Goal: Information Seeking & Learning: Check status

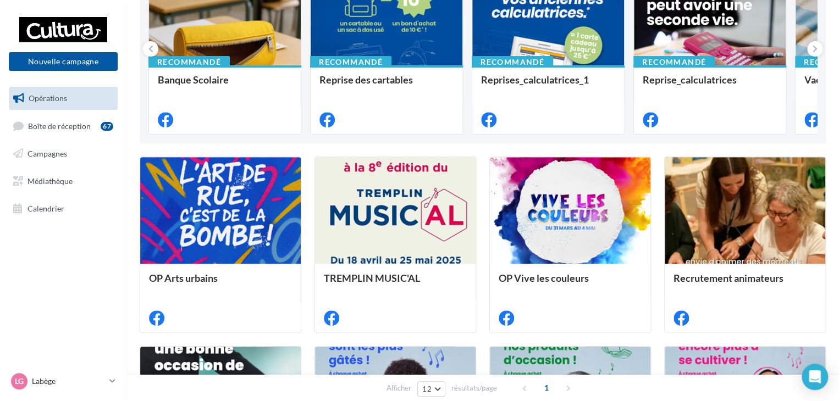
scroll to position [165, 0]
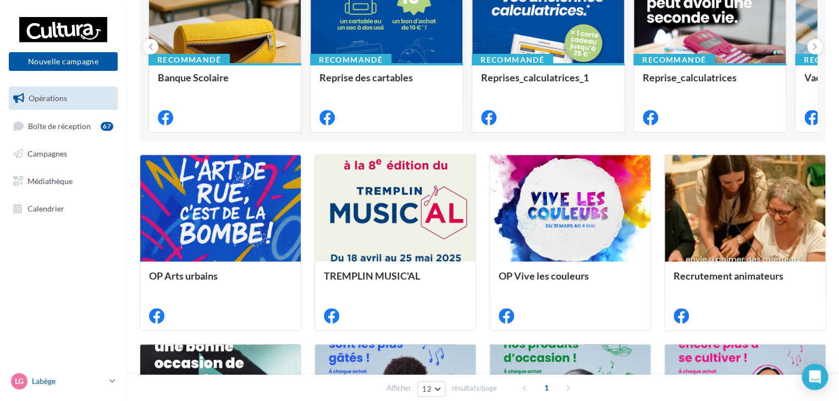
click at [61, 379] on p "Labège" at bounding box center [68, 381] width 73 height 11
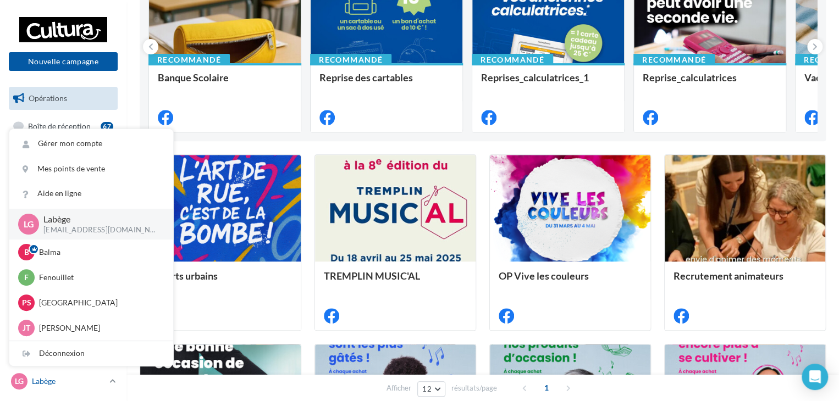
click at [61, 379] on p "Labège" at bounding box center [68, 381] width 73 height 11
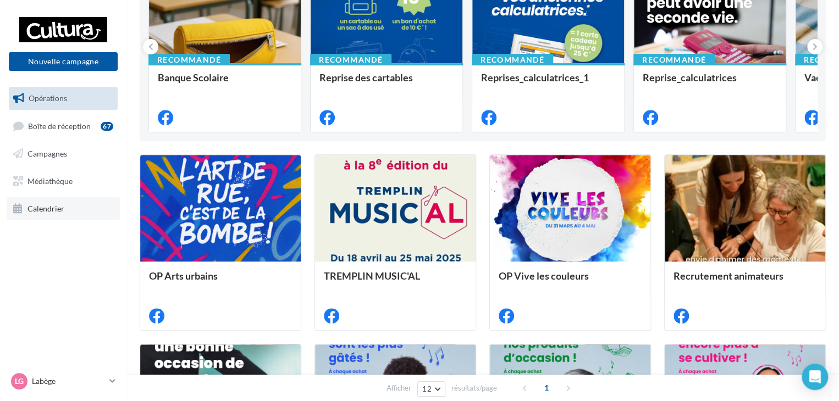
click at [61, 208] on span "Calendrier" at bounding box center [45, 207] width 37 height 9
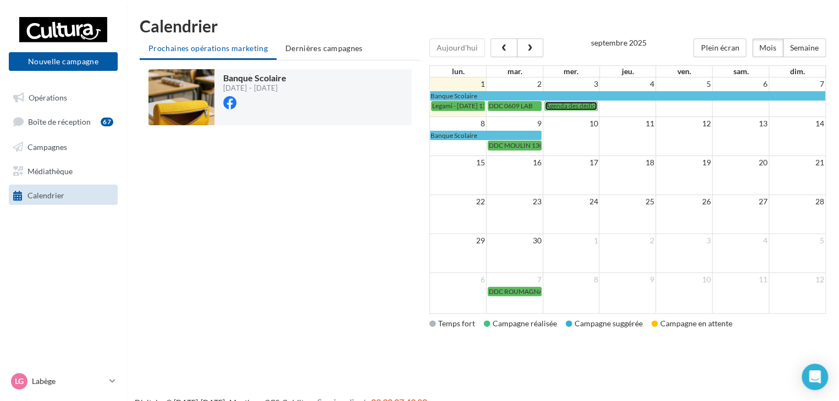
click at [578, 106] on span "Agenda des dédicaces - [DATE] 12:13" at bounding box center [598, 106] width 106 height 8
click at [504, 104] on span "DDC 0609 LAB" at bounding box center [511, 106] width 44 height 8
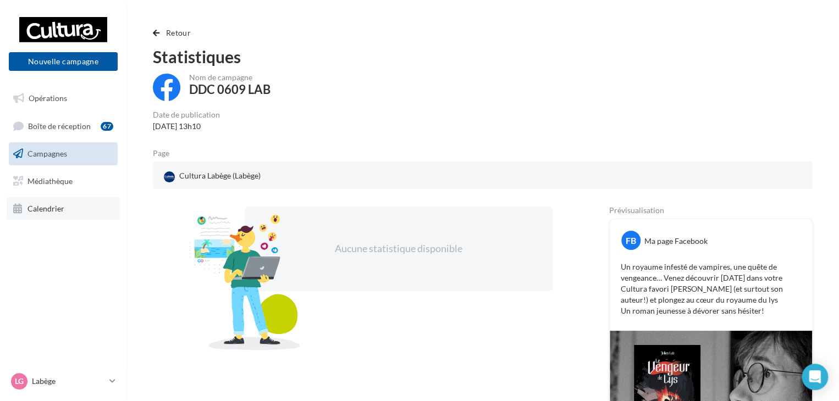
click at [51, 203] on link "Calendrier" at bounding box center [63, 208] width 113 height 23
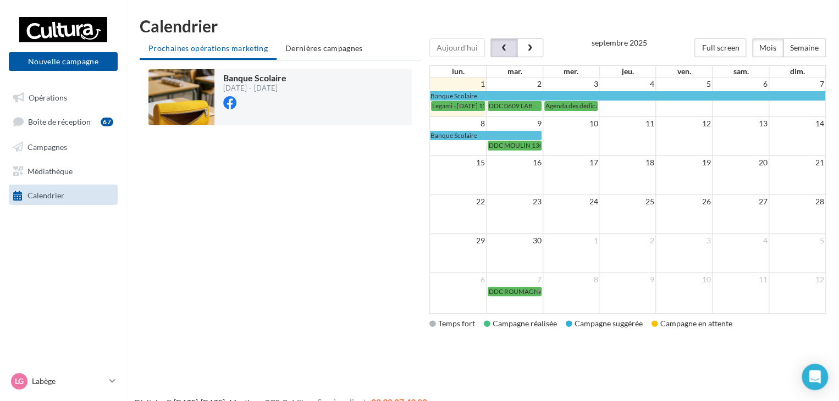
click at [506, 46] on span "button" at bounding box center [503, 49] width 9 height 8
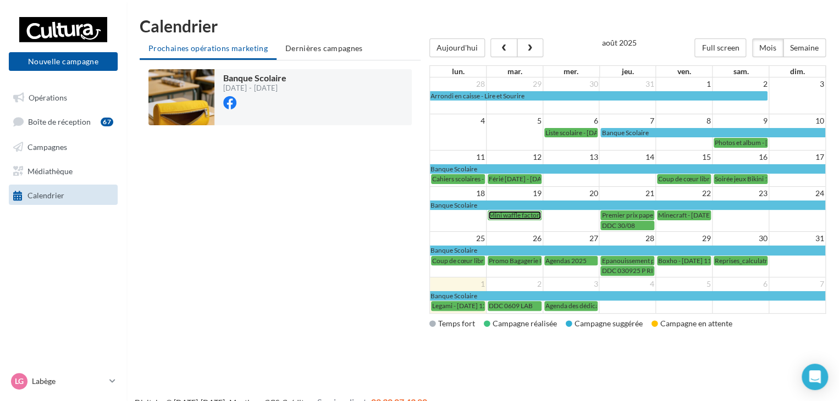
click at [514, 214] on span "Mini waffle factory - [DATE] 14:29" at bounding box center [537, 215] width 97 height 8
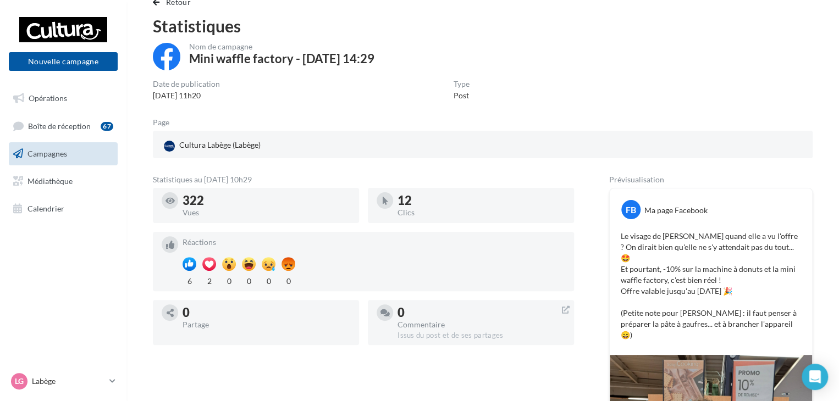
scroll to position [55, 0]
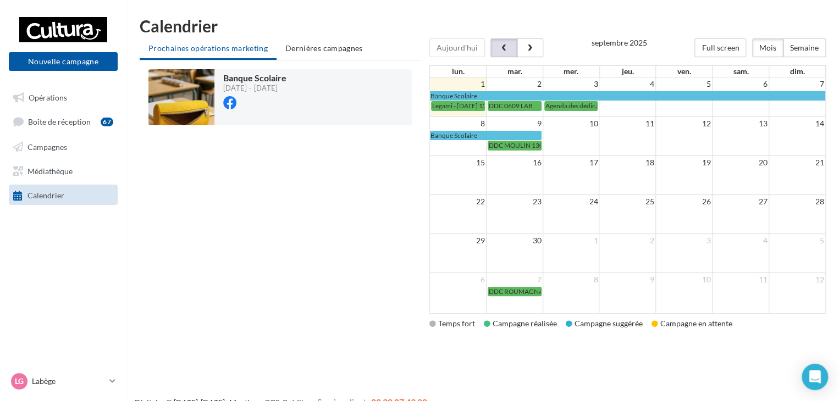
click at [501, 49] on span "button" at bounding box center [503, 49] width 9 height 8
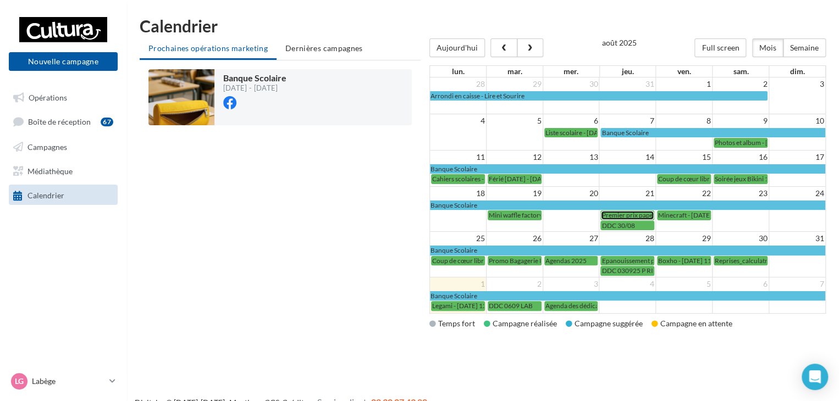
click at [624, 213] on span "Premier prix papet" at bounding box center [627, 215] width 53 height 8
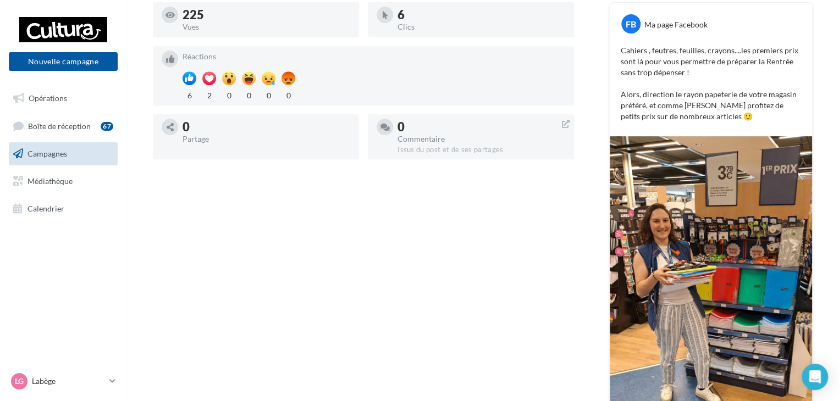
scroll to position [220, 0]
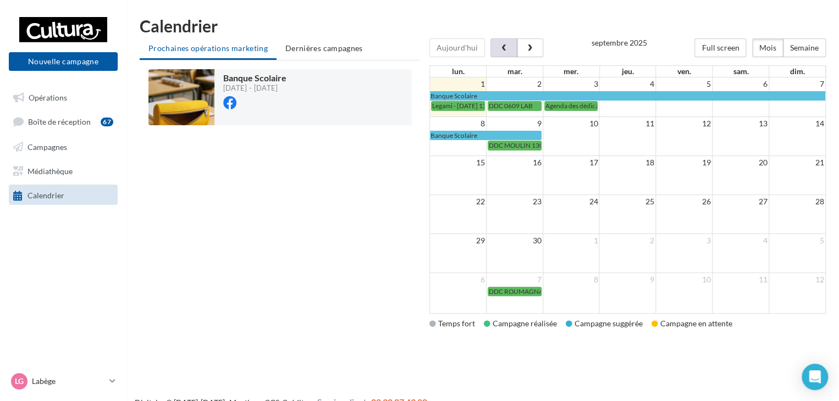
click at [499, 50] on span "button" at bounding box center [503, 49] width 9 height 8
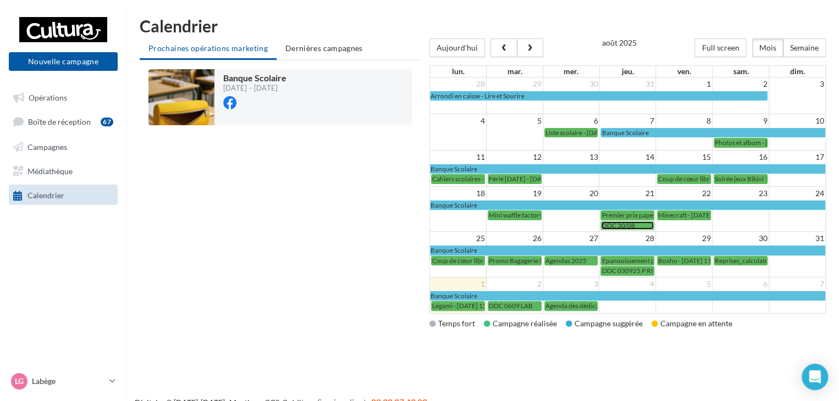
click at [616, 221] on span "DDC 30/08" at bounding box center [617, 225] width 33 height 8
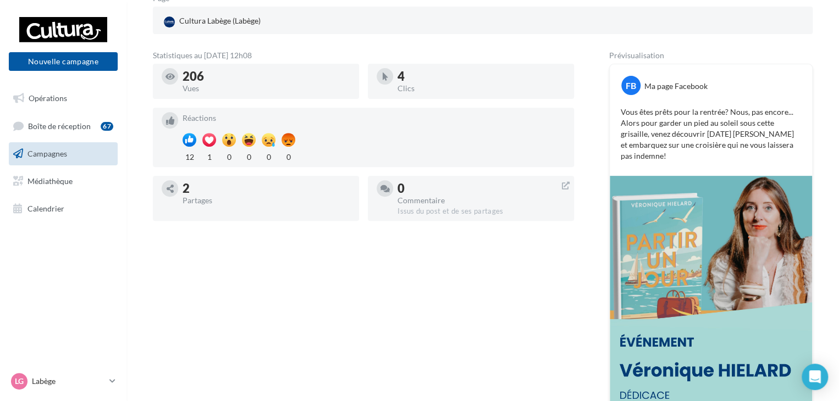
scroll to position [165, 0]
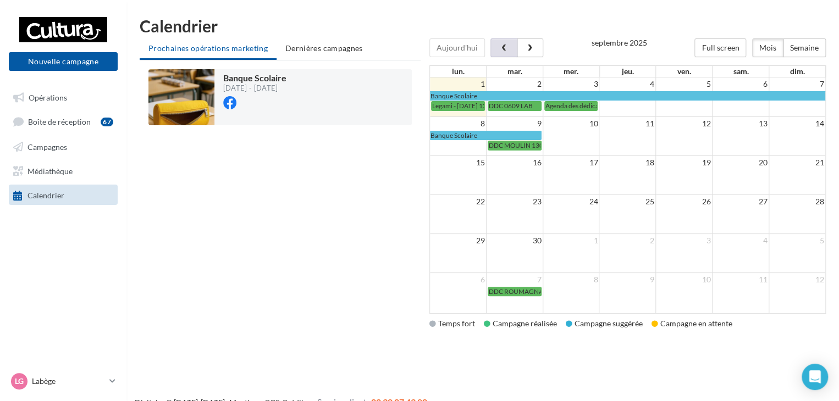
click at [494, 47] on button "button" at bounding box center [503, 47] width 26 height 19
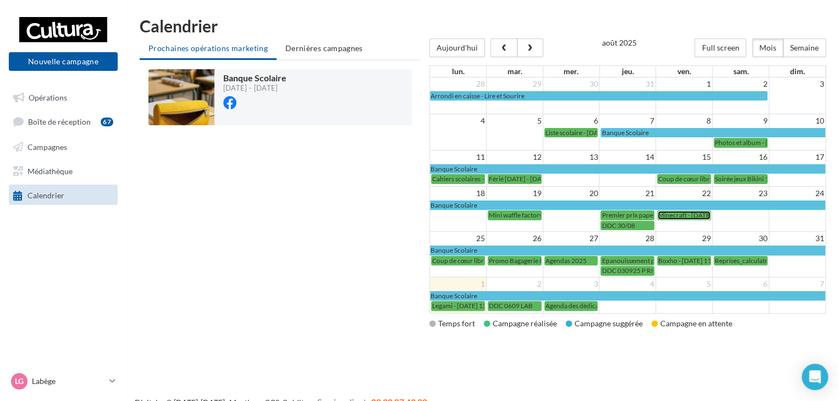
click at [681, 214] on span "Minecraft - [DATE] 16:14" at bounding box center [694, 215] width 72 height 8
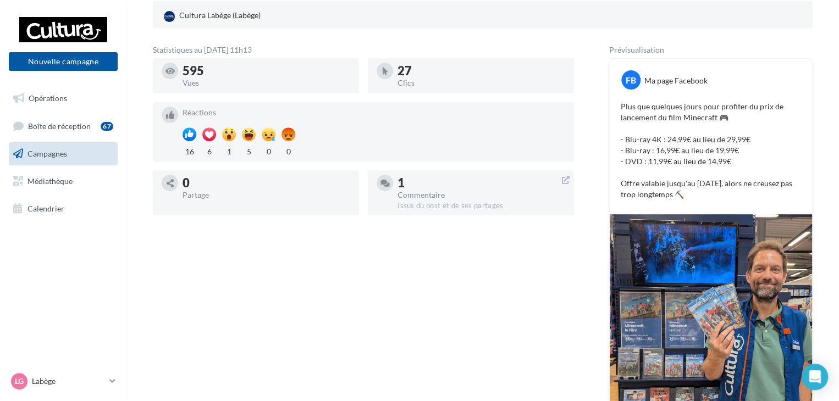
scroll to position [165, 0]
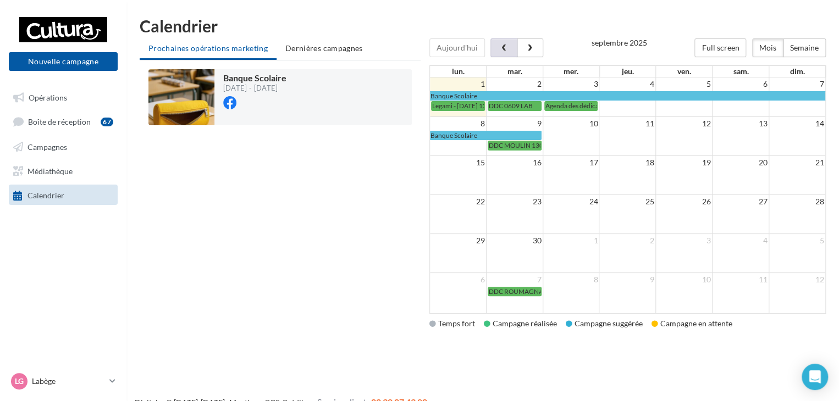
click at [499, 48] on span "button" at bounding box center [503, 49] width 9 height 8
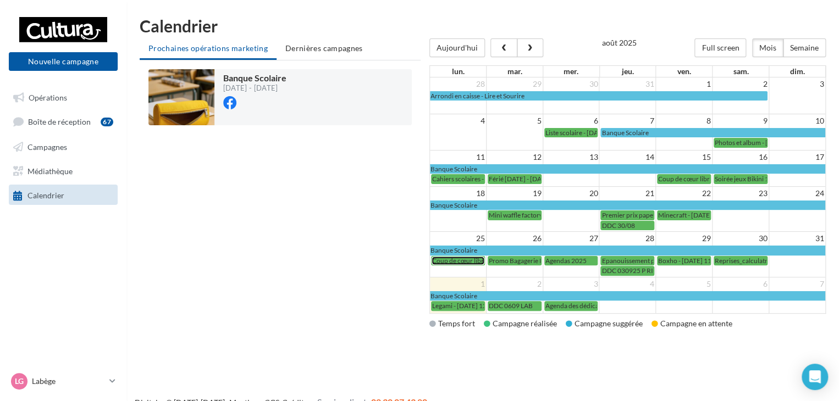
click at [443, 258] on span "Coup de cœur librairie - [DATE] 16:04" at bounding box center [486, 261] width 108 height 8
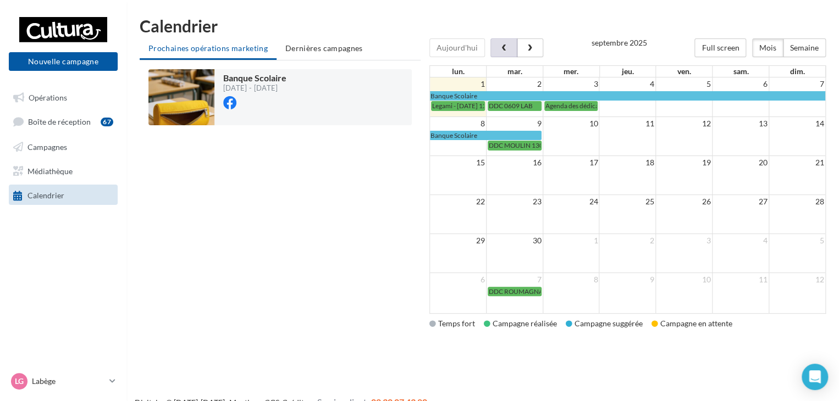
click at [499, 49] on span "button" at bounding box center [503, 49] width 9 height 8
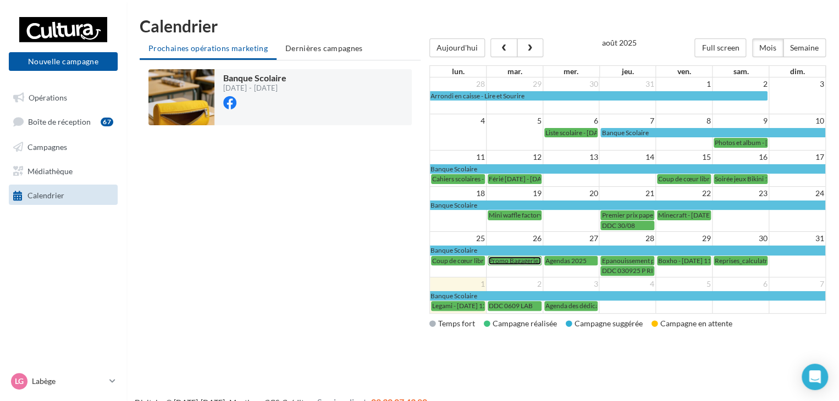
click at [519, 260] on span "Promo Bagagerie RDC 2025" at bounding box center [529, 261] width 81 height 8
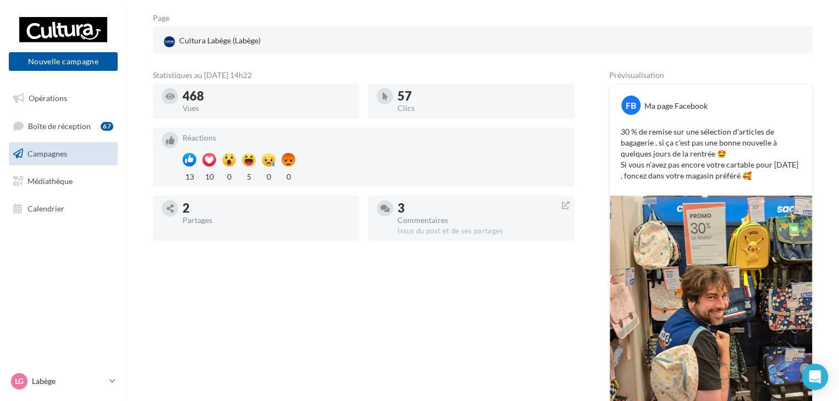
scroll to position [110, 0]
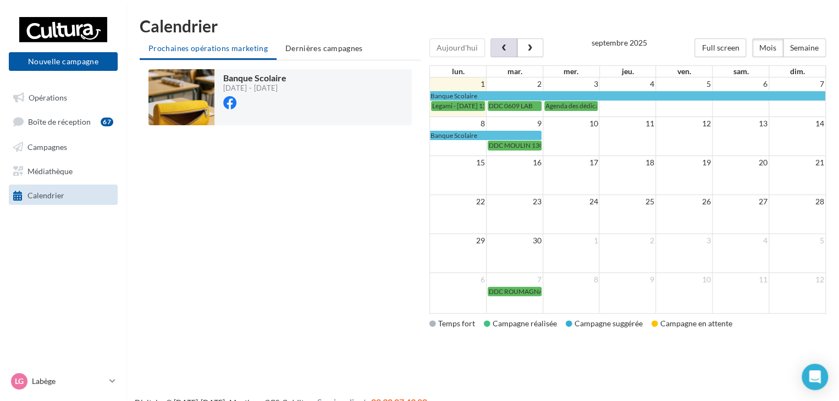
click at [501, 52] on button "button" at bounding box center [503, 47] width 26 height 19
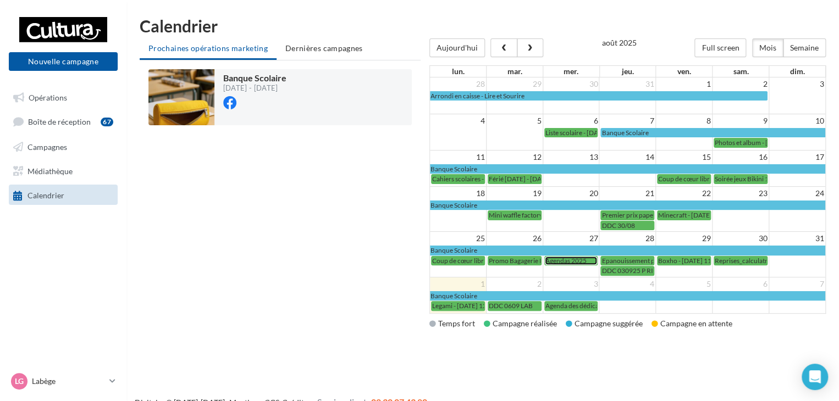
click at [583, 258] on span "Agendas 2025" at bounding box center [565, 261] width 41 height 8
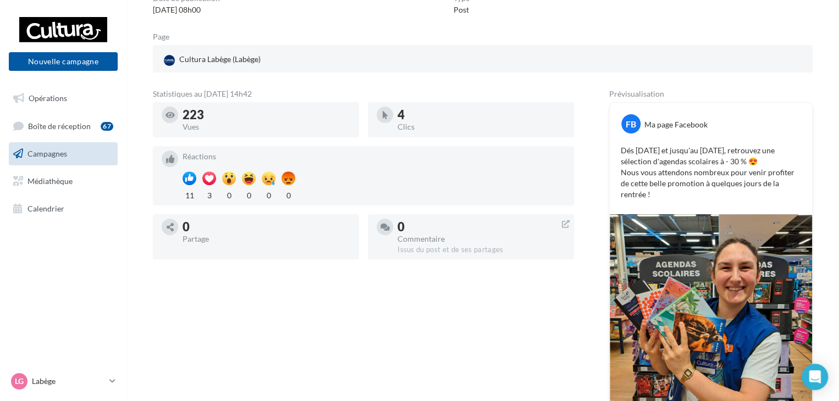
scroll to position [110, 0]
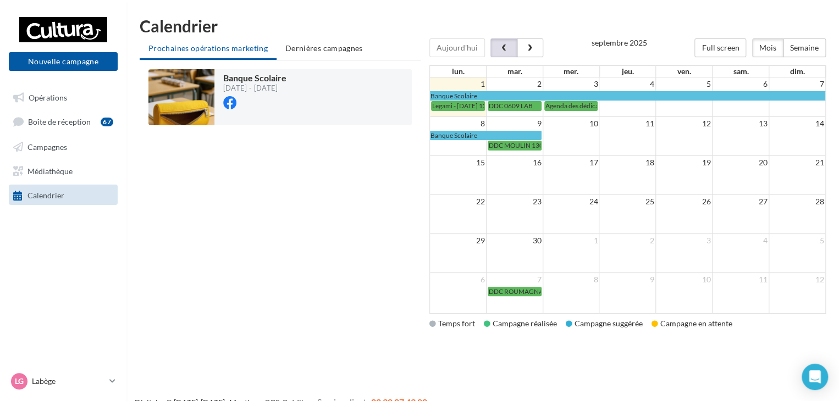
click at [507, 50] on button "button" at bounding box center [503, 47] width 26 height 19
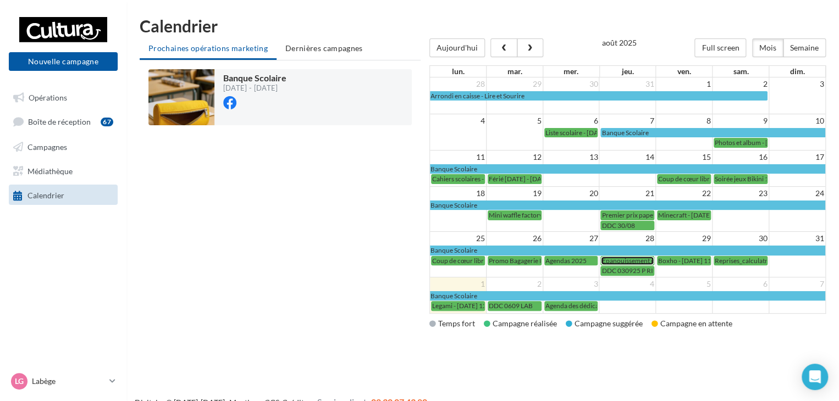
click at [627, 259] on span "Epanouissement personnel - 06-08-2025 16:20" at bounding box center [661, 261] width 121 height 8
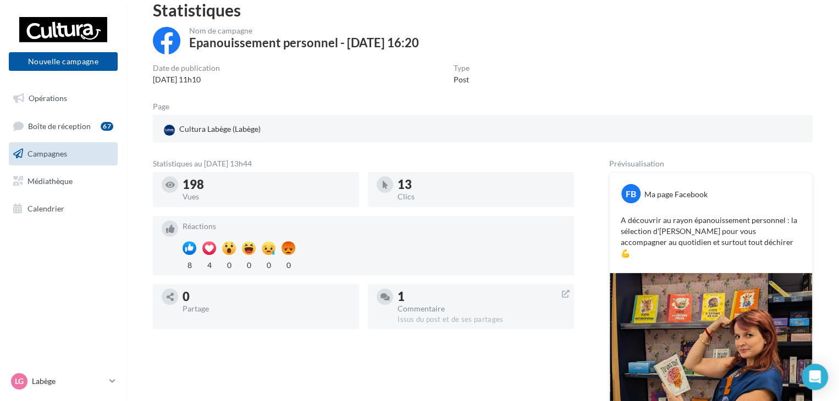
scroll to position [110, 0]
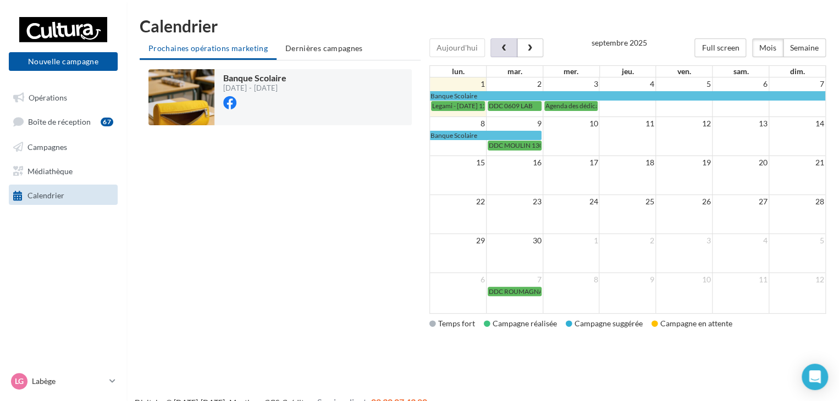
click at [501, 47] on span "button" at bounding box center [503, 49] width 9 height 8
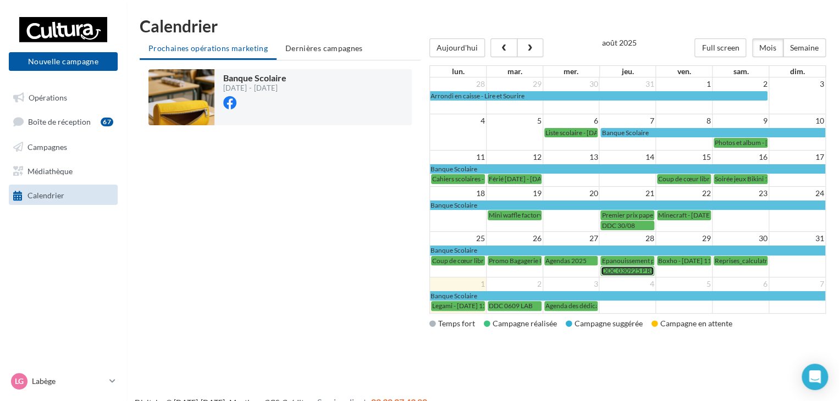
click at [620, 268] on span "DDC 030925 P RICAUD" at bounding box center [636, 271] width 70 height 8
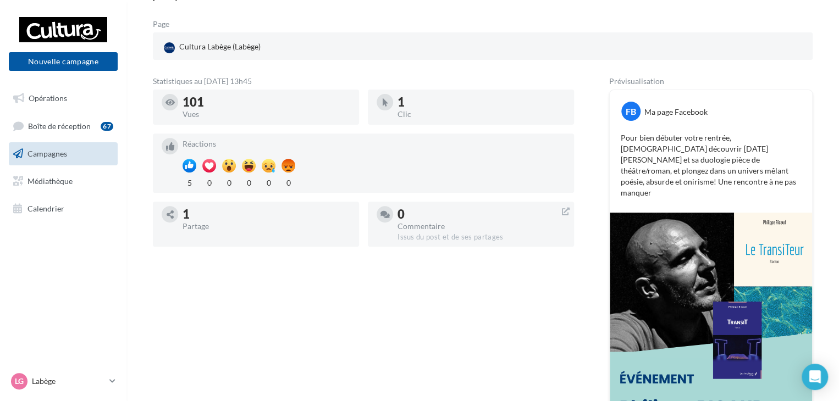
scroll to position [110, 0]
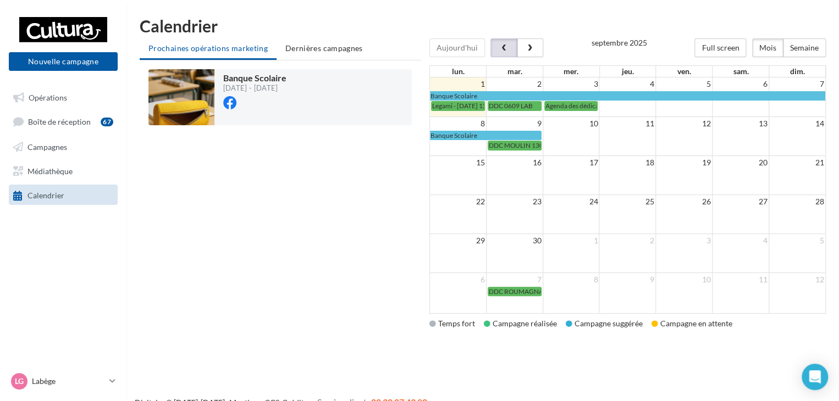
click at [501, 48] on span "button" at bounding box center [503, 49] width 9 height 8
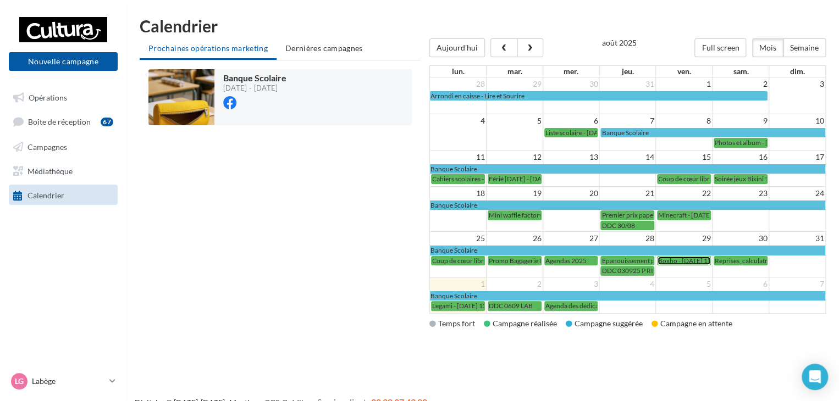
click at [673, 259] on span "Boxho - 28-08-2025 11:54" at bounding box center [689, 261] width 63 height 8
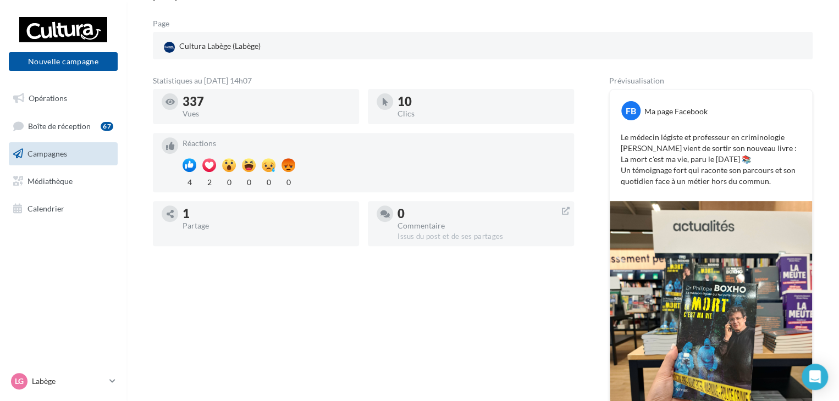
scroll to position [40, 0]
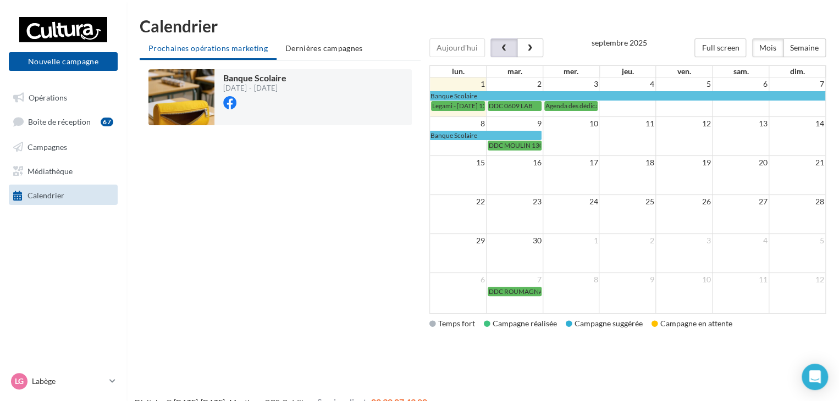
click at [502, 51] on span "button" at bounding box center [503, 49] width 9 height 8
